Goal: Check status: Check status

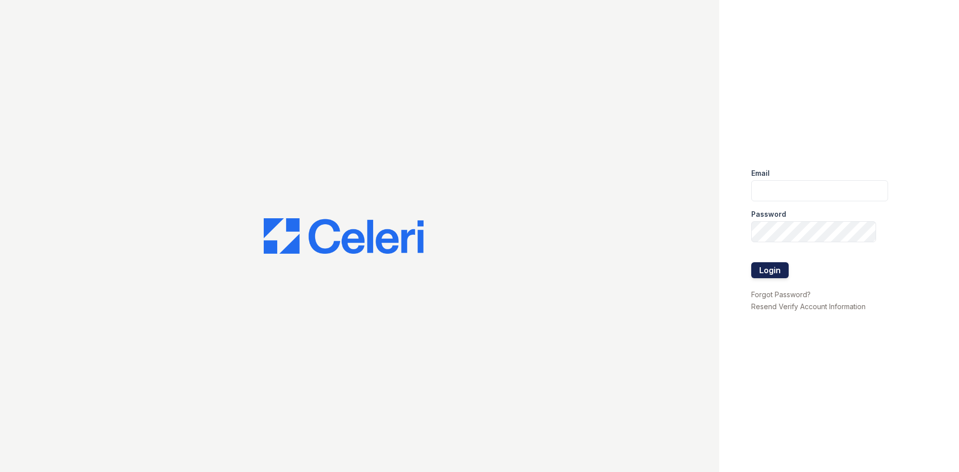
type input "byoung@trinity-pm.com"
click at [777, 273] on button "Login" at bounding box center [769, 270] width 37 height 16
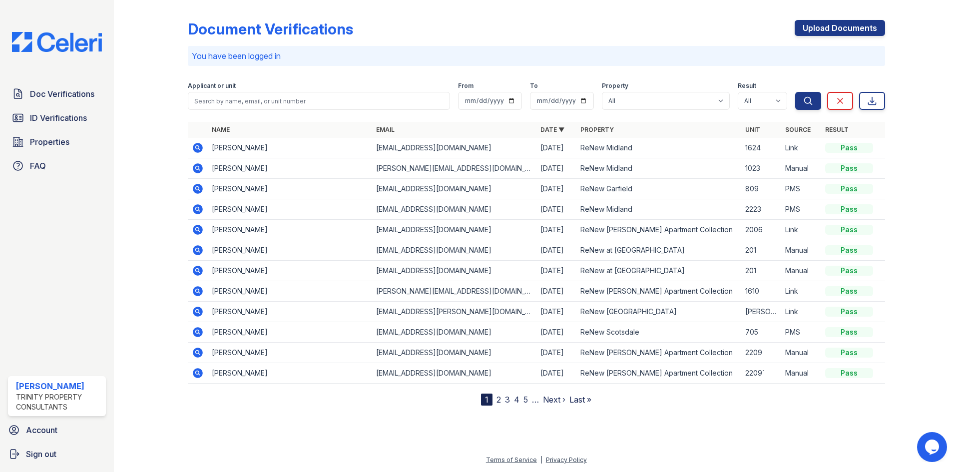
click at [202, 149] on icon at bounding box center [198, 148] width 10 height 10
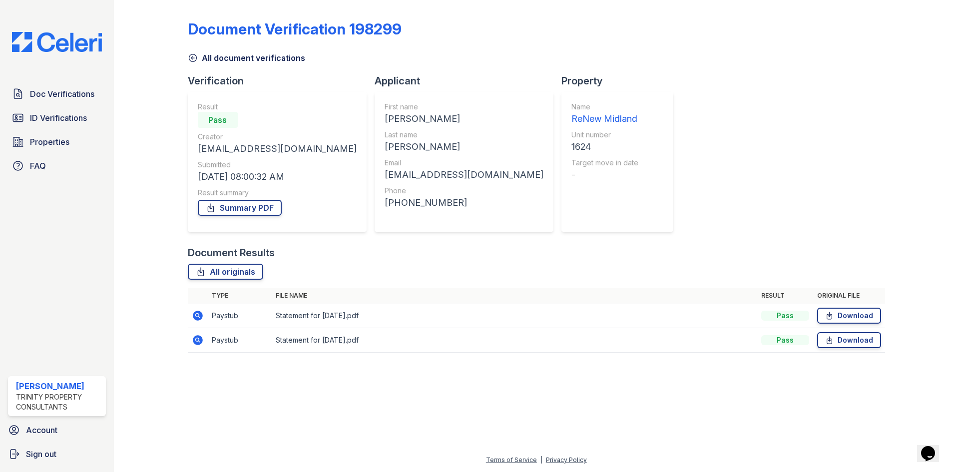
click at [203, 324] on td at bounding box center [198, 316] width 20 height 24
click at [199, 315] on icon at bounding box center [198, 316] width 10 height 10
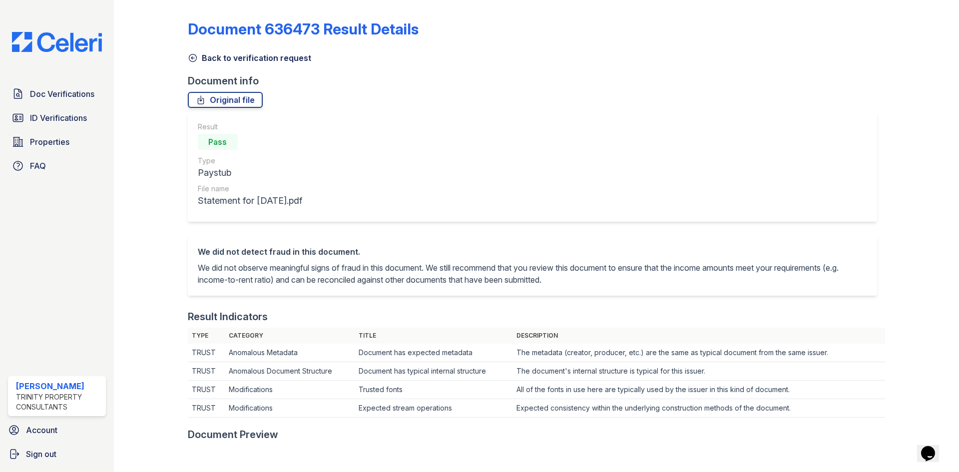
click at [191, 56] on icon at bounding box center [193, 58] width 10 height 10
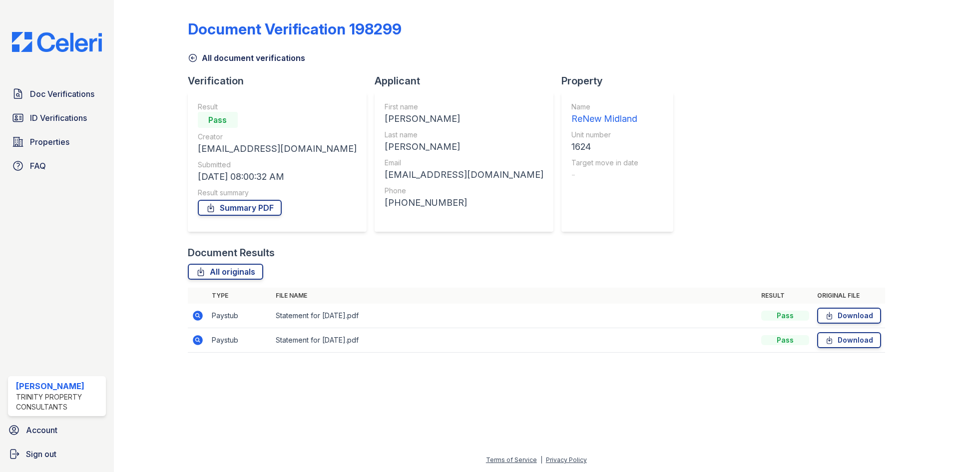
click at [215, 340] on td "Paystub" at bounding box center [240, 340] width 64 height 24
click at [203, 340] on icon at bounding box center [198, 340] width 12 height 12
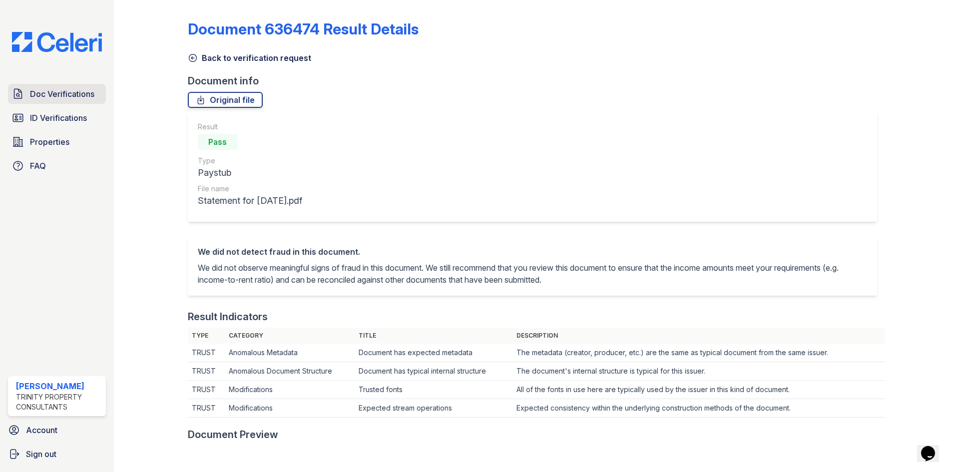
click at [65, 84] on link "Doc Verifications" at bounding box center [57, 94] width 98 height 20
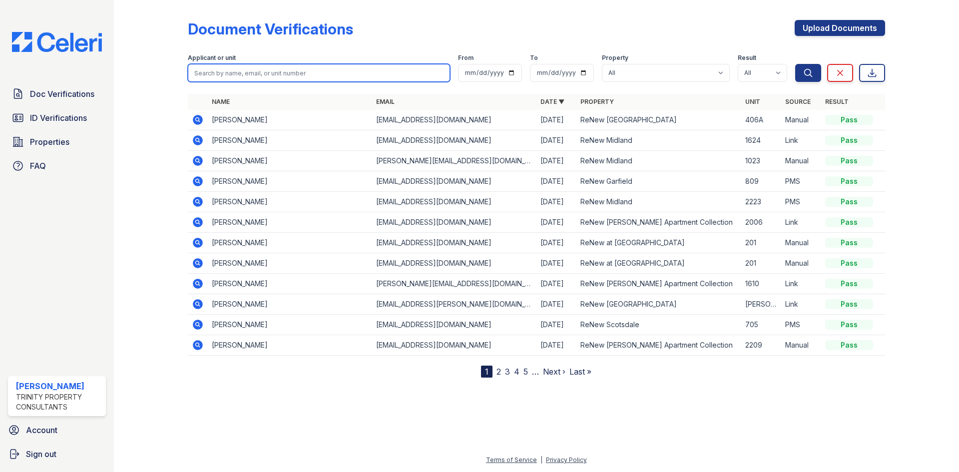
click at [295, 68] on input "search" at bounding box center [319, 73] width 262 height 18
type input "Alexa Bazan"
click at [795, 64] on button "Search" at bounding box center [808, 73] width 26 height 18
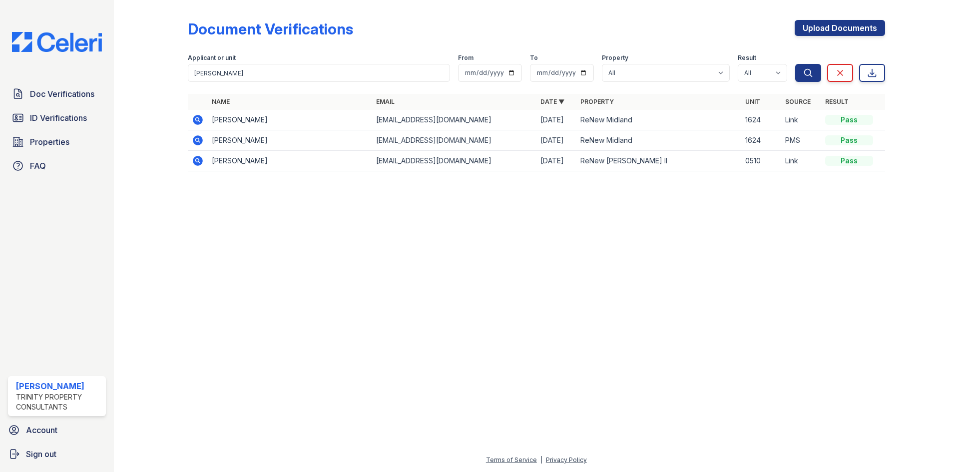
click at [196, 120] on icon at bounding box center [197, 119] width 2 height 2
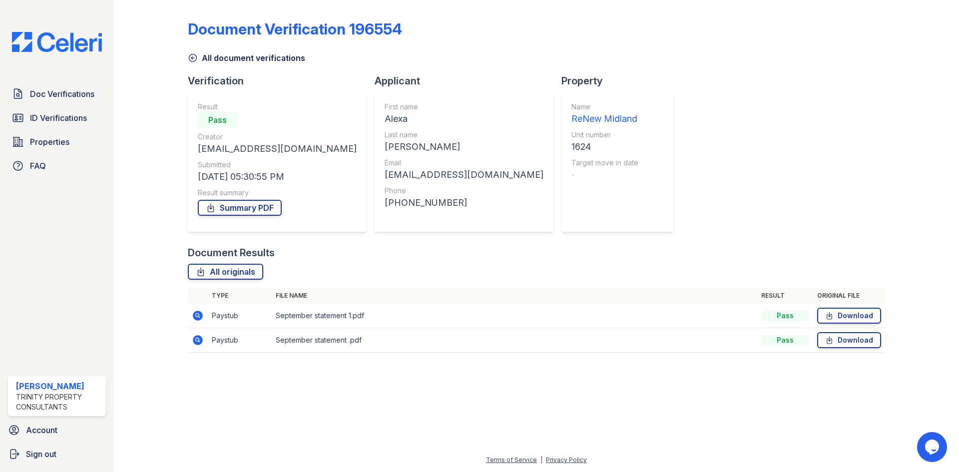
click at [195, 318] on icon at bounding box center [198, 316] width 10 height 10
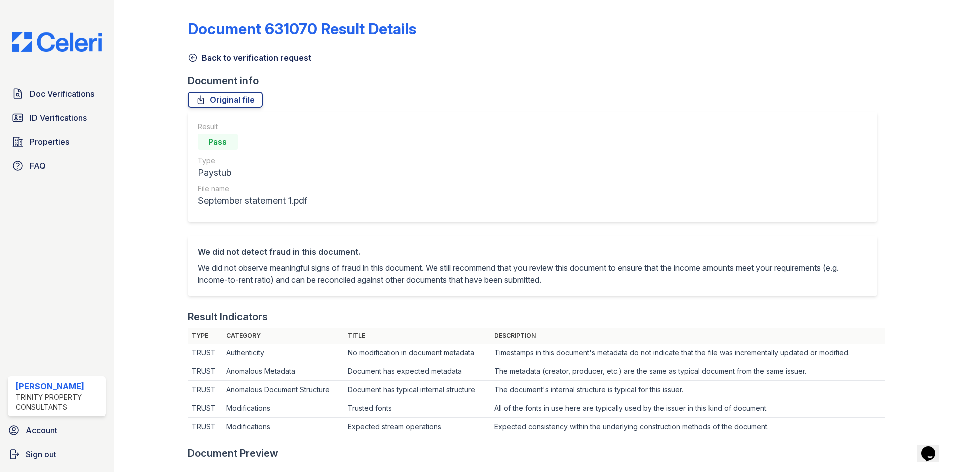
click at [188, 55] on icon at bounding box center [193, 58] width 10 height 10
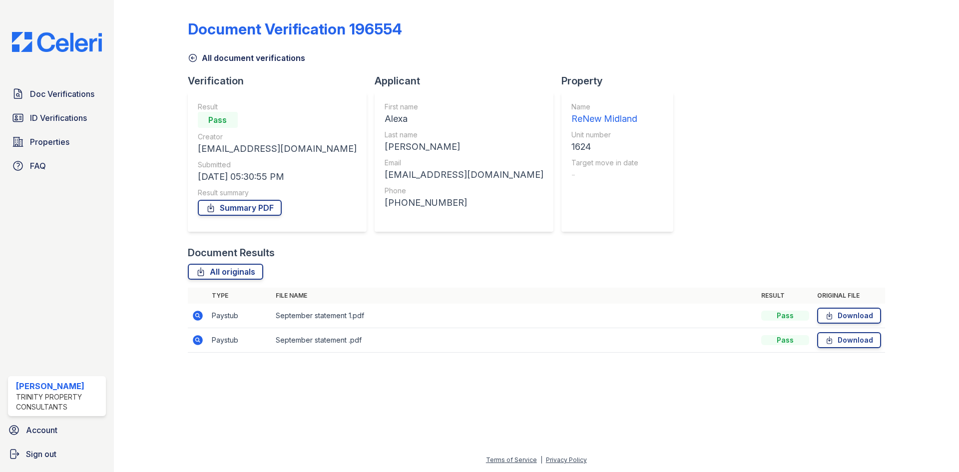
click at [295, 339] on td "September statement .pdf" at bounding box center [515, 340] width 486 height 24
click at [192, 341] on icon at bounding box center [198, 340] width 12 height 12
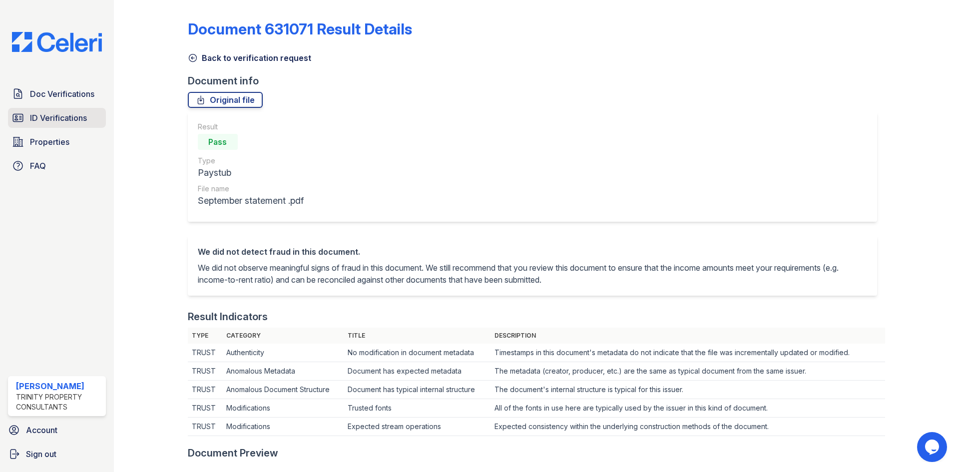
click at [73, 120] on span "ID Verifications" at bounding box center [58, 118] width 57 height 12
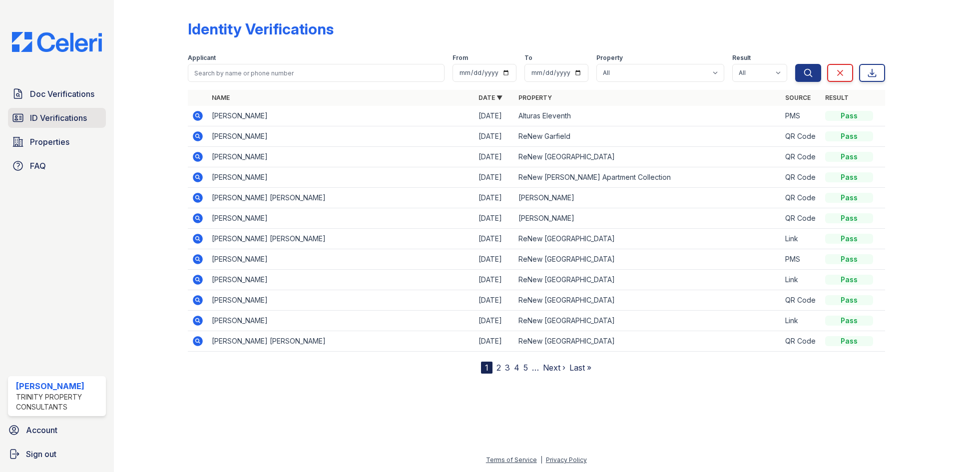
click at [55, 119] on span "ID Verifications" at bounding box center [58, 118] width 57 height 12
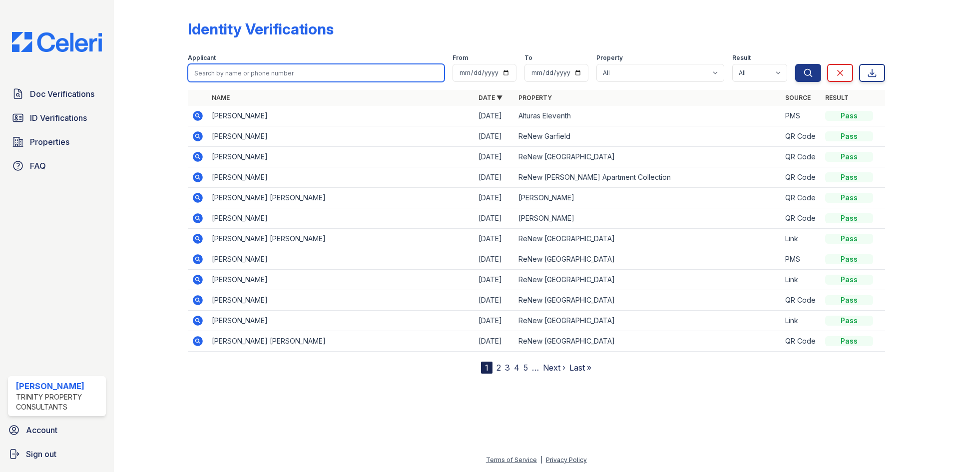
drag, startPoint x: 176, startPoint y: 106, endPoint x: 221, endPoint y: 77, distance: 53.6
click at [221, 77] on input "search" at bounding box center [316, 73] width 257 height 18
type input "[PERSON_NAME]"
click at [795, 64] on button "Search" at bounding box center [808, 73] width 26 height 18
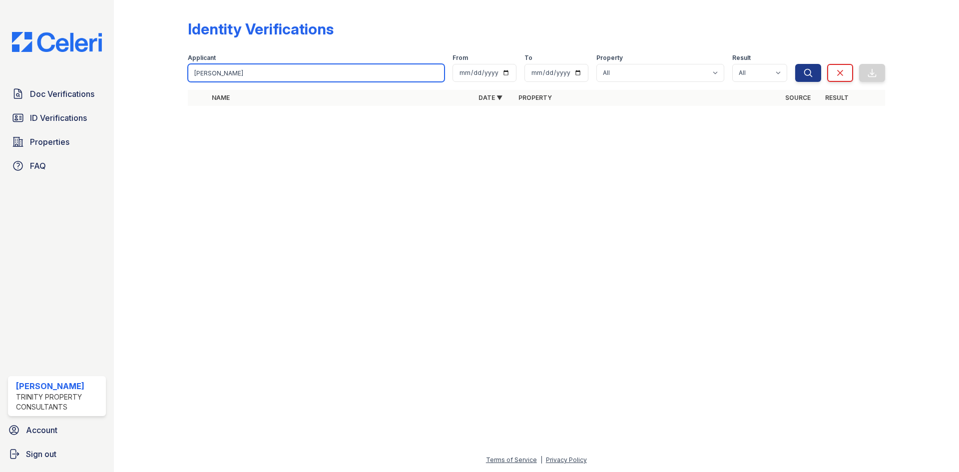
click at [221, 77] on input "[PERSON_NAME]" at bounding box center [316, 73] width 257 height 18
type input "a"
type input "Alexa"
click at [795, 64] on button "Search" at bounding box center [808, 73] width 26 height 18
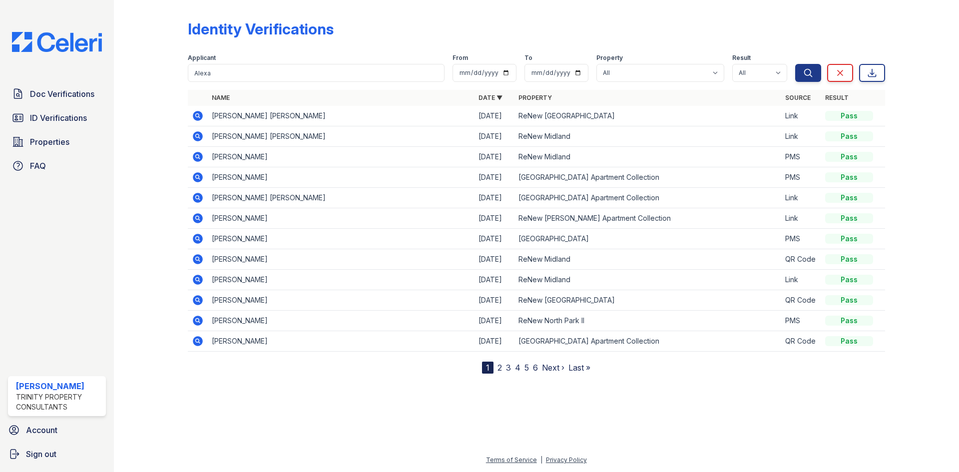
click at [196, 157] on icon at bounding box center [198, 157] width 12 height 12
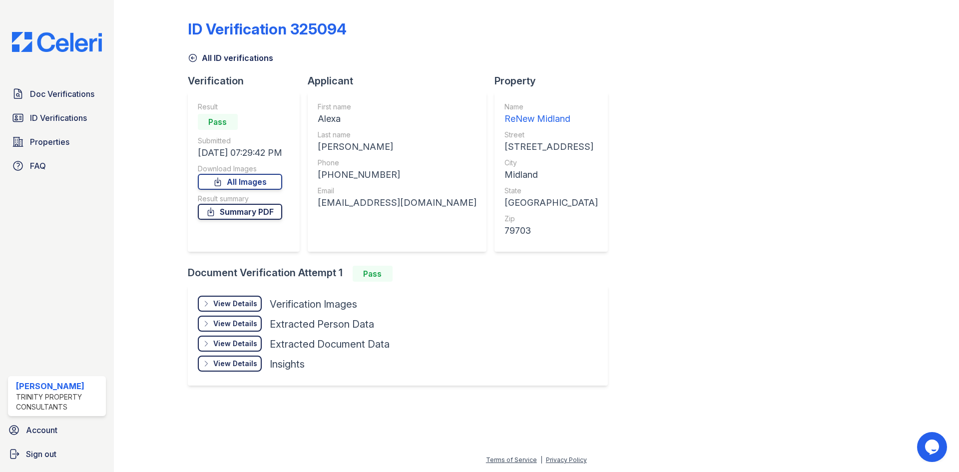
click at [255, 219] on link "Summary PDF" at bounding box center [240, 212] width 84 height 16
drag, startPoint x: 233, startPoint y: 303, endPoint x: 246, endPoint y: 305, distance: 13.7
click at [233, 303] on div "View Details" at bounding box center [235, 304] width 44 height 10
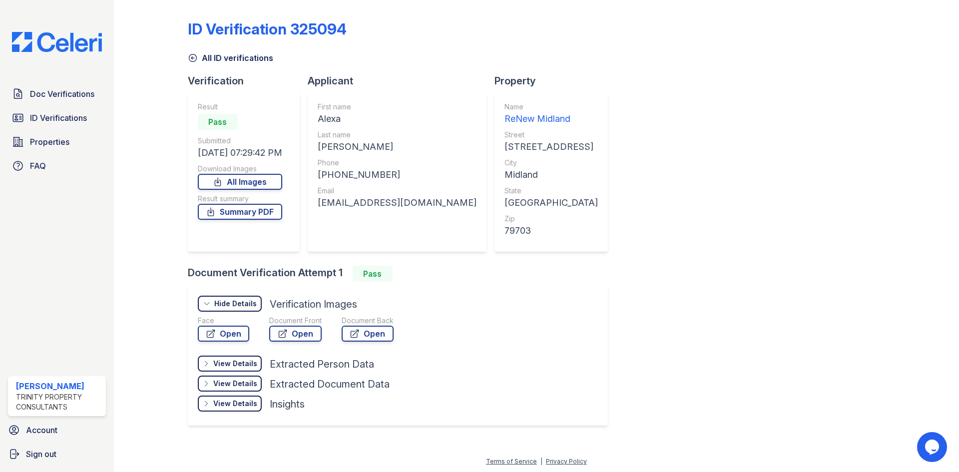
click at [304, 323] on div "Document Front" at bounding box center [295, 321] width 52 height 10
click at [312, 350] on div at bounding box center [306, 351] width 216 height 10
click at [307, 334] on link "Open" at bounding box center [295, 334] width 52 height 16
click at [195, 55] on icon at bounding box center [192, 57] width 7 height 7
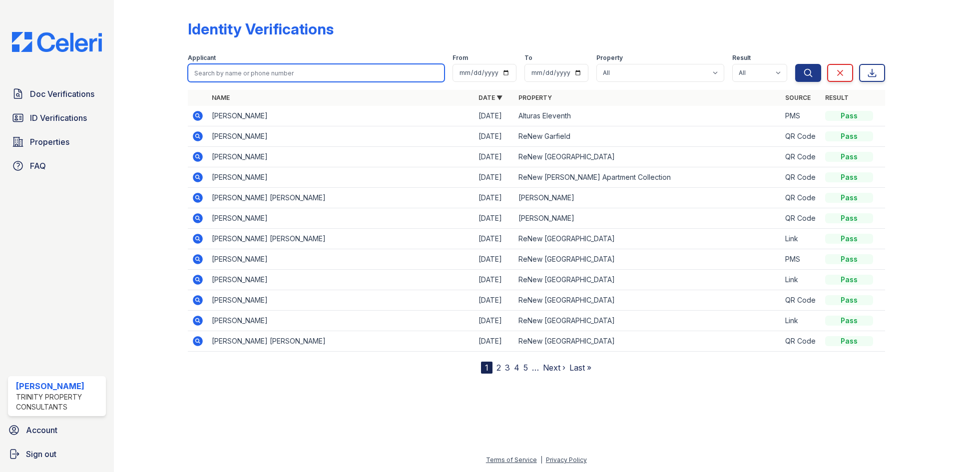
click at [376, 75] on input "search" at bounding box center [316, 73] width 257 height 18
type input "[PERSON_NAME]"
click at [795, 64] on button "Search" at bounding box center [808, 73] width 26 height 18
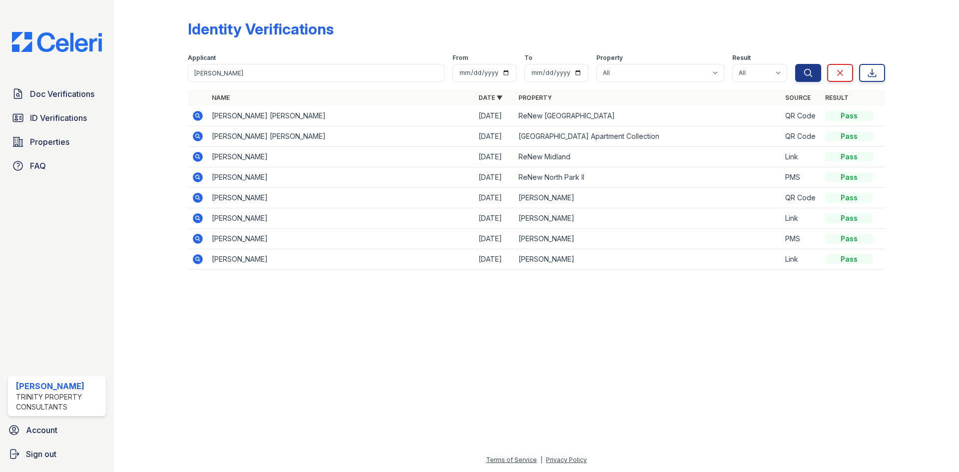
click at [196, 156] on icon at bounding box center [197, 156] width 2 height 2
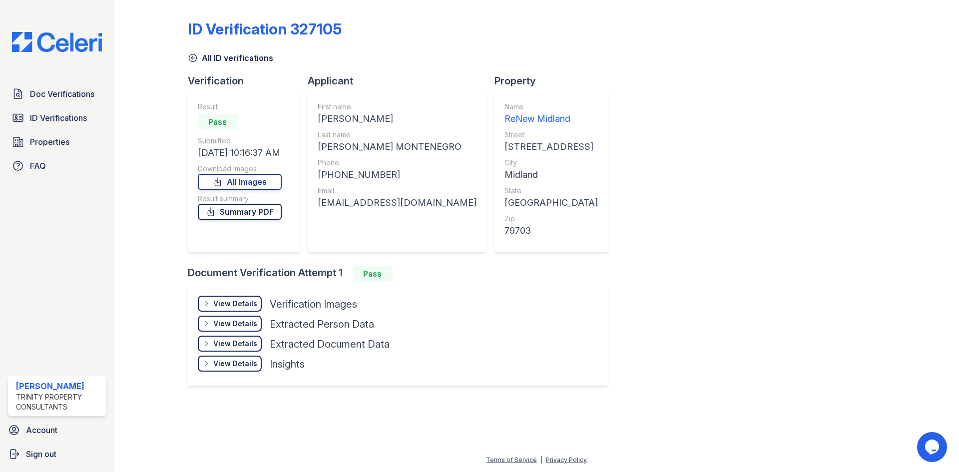
click at [268, 212] on link "Summary PDF" at bounding box center [240, 212] width 84 height 16
click at [244, 303] on div "View Details" at bounding box center [235, 304] width 44 height 10
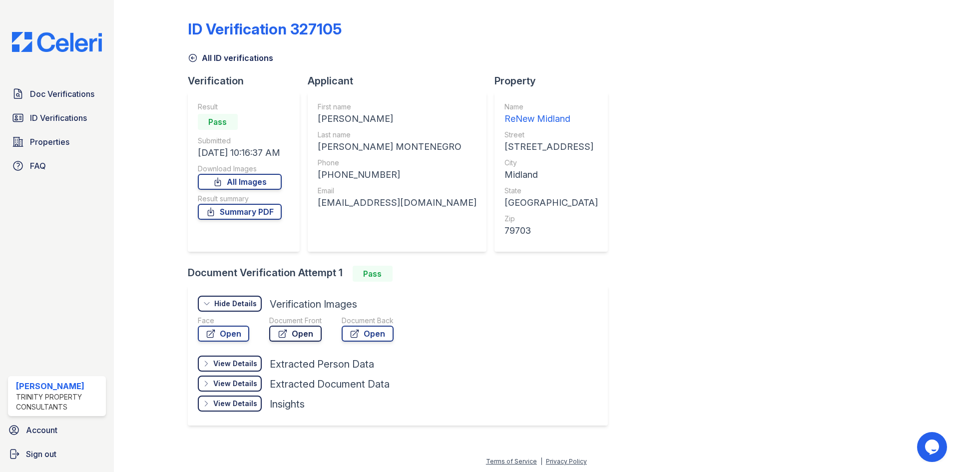
click at [307, 332] on link "Open" at bounding box center [295, 334] width 52 height 16
click at [38, 118] on span "ID Verifications" at bounding box center [58, 118] width 57 height 12
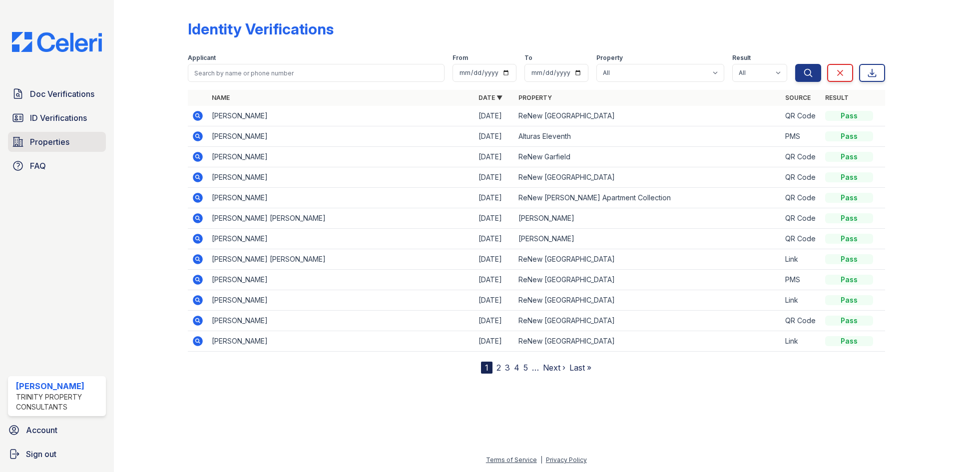
click at [60, 143] on span "Properties" at bounding box center [49, 142] width 39 height 12
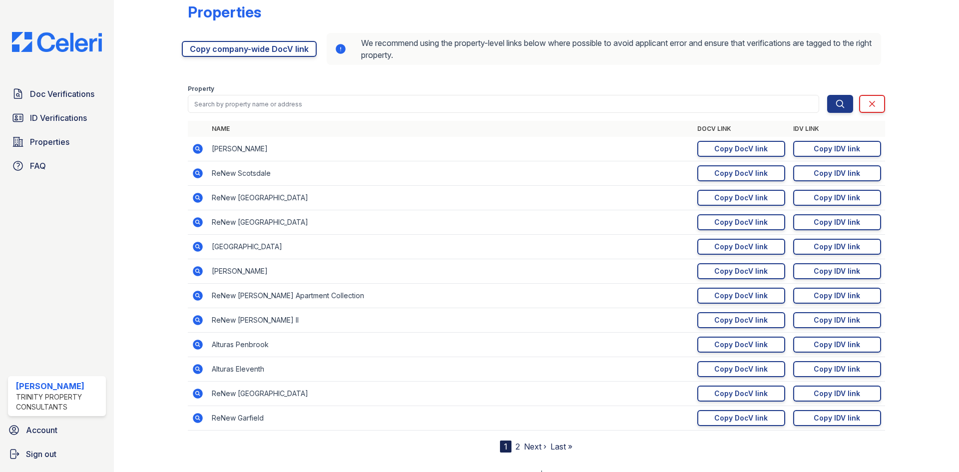
scroll to position [31, 0]
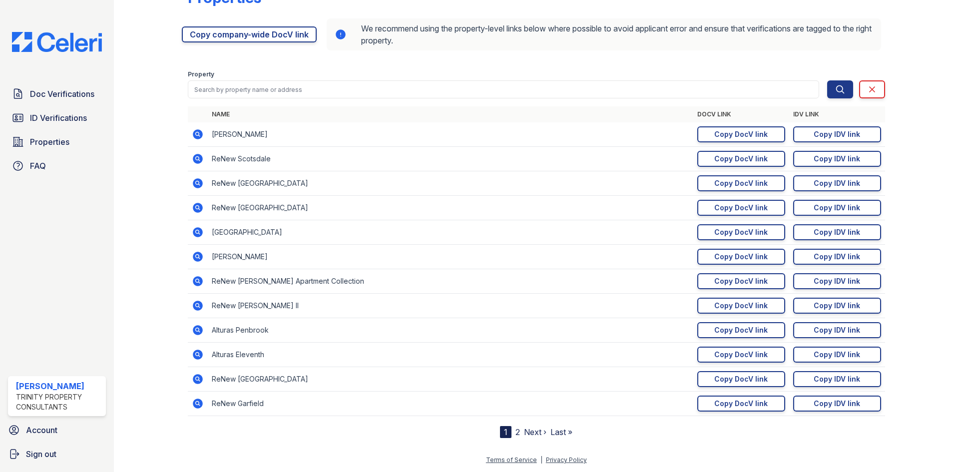
click at [516, 435] on link "2" at bounding box center [518, 432] width 4 height 10
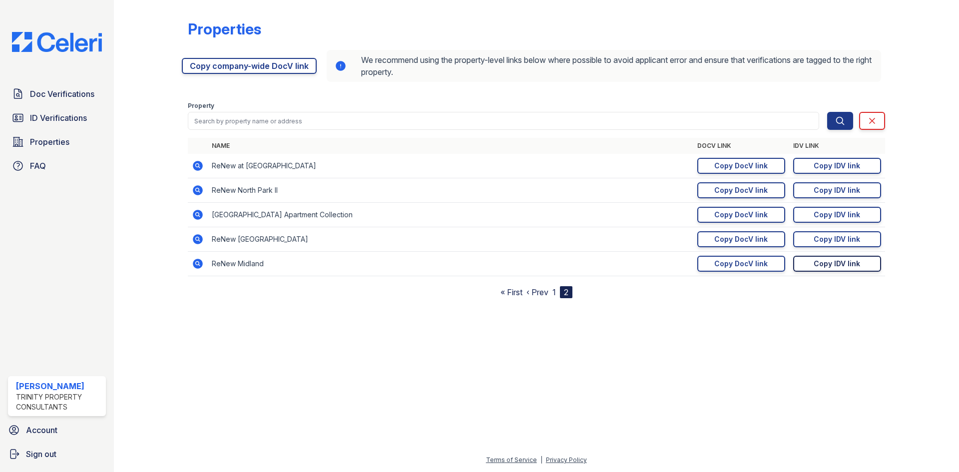
click at [831, 260] on div "Copy IDV link" at bounding box center [837, 264] width 46 height 10
click at [57, 124] on span "ID Verifications" at bounding box center [58, 118] width 57 height 12
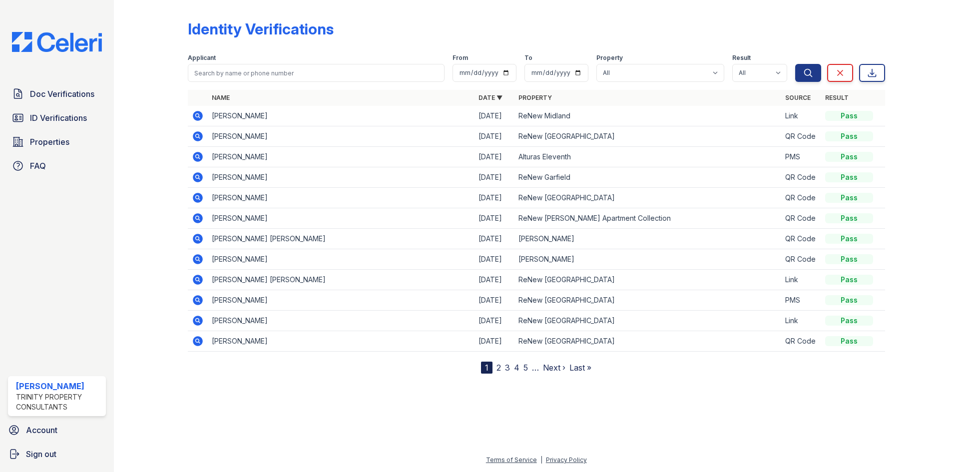
click at [197, 116] on icon at bounding box center [197, 115] width 2 height 2
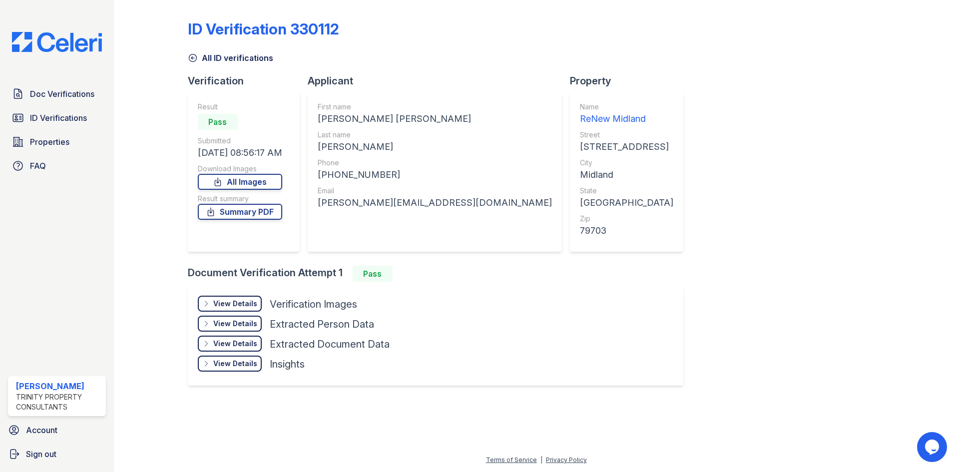
click at [238, 224] on div "Result Pass Submitted [DATE] 08:56:17 AM Download Images All Images Result summ…" at bounding box center [240, 172] width 84 height 140
click at [238, 209] on link "Summary PDF" at bounding box center [240, 212] width 84 height 16
click at [241, 307] on div "View Details" at bounding box center [235, 304] width 44 height 10
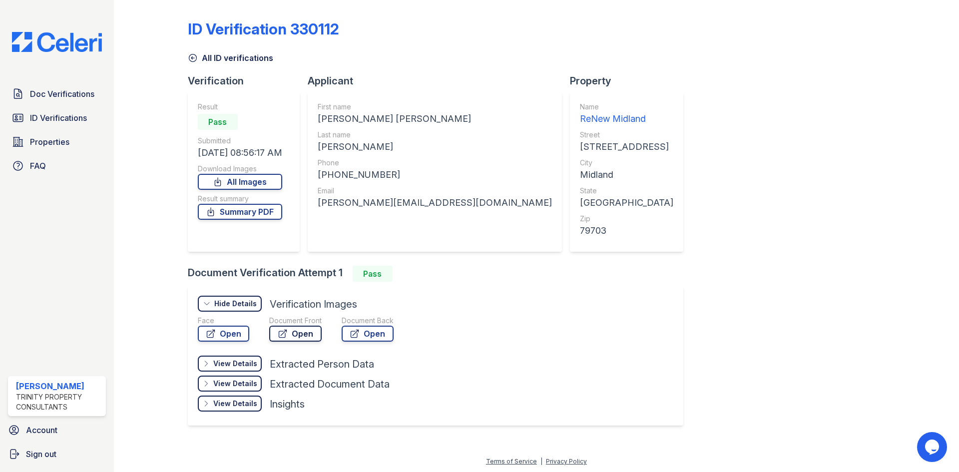
click at [306, 337] on link "Open" at bounding box center [295, 334] width 52 height 16
